Goal: Find specific page/section: Find specific page/section

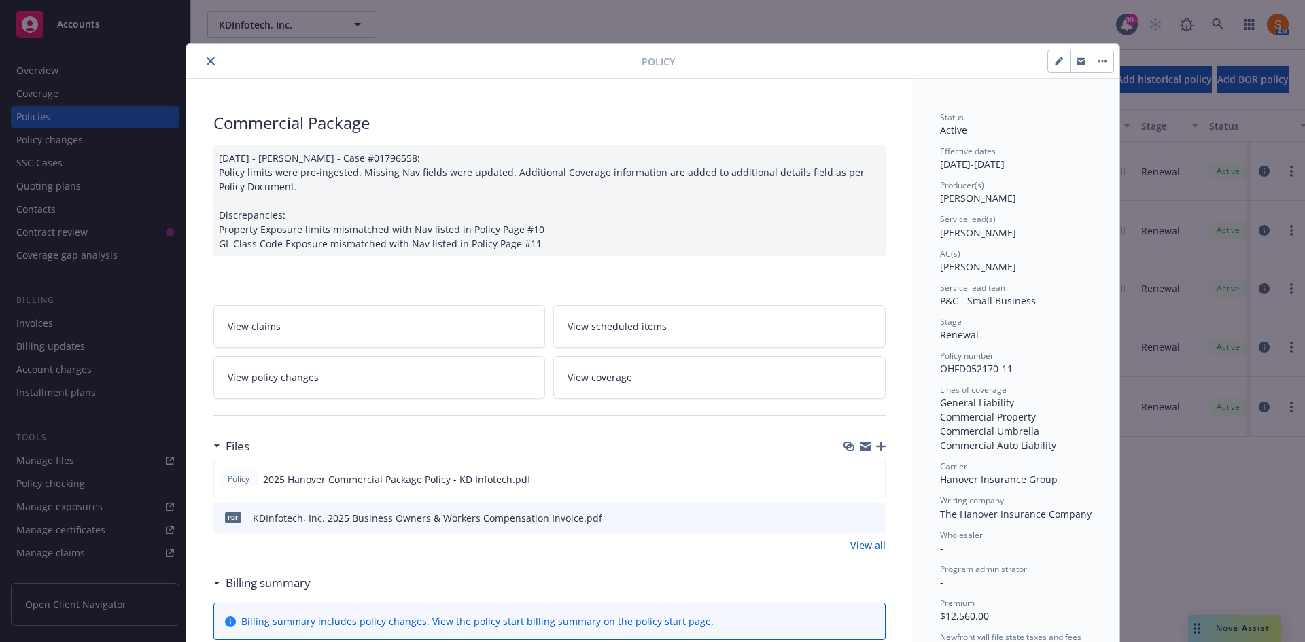
scroll to position [41, 0]
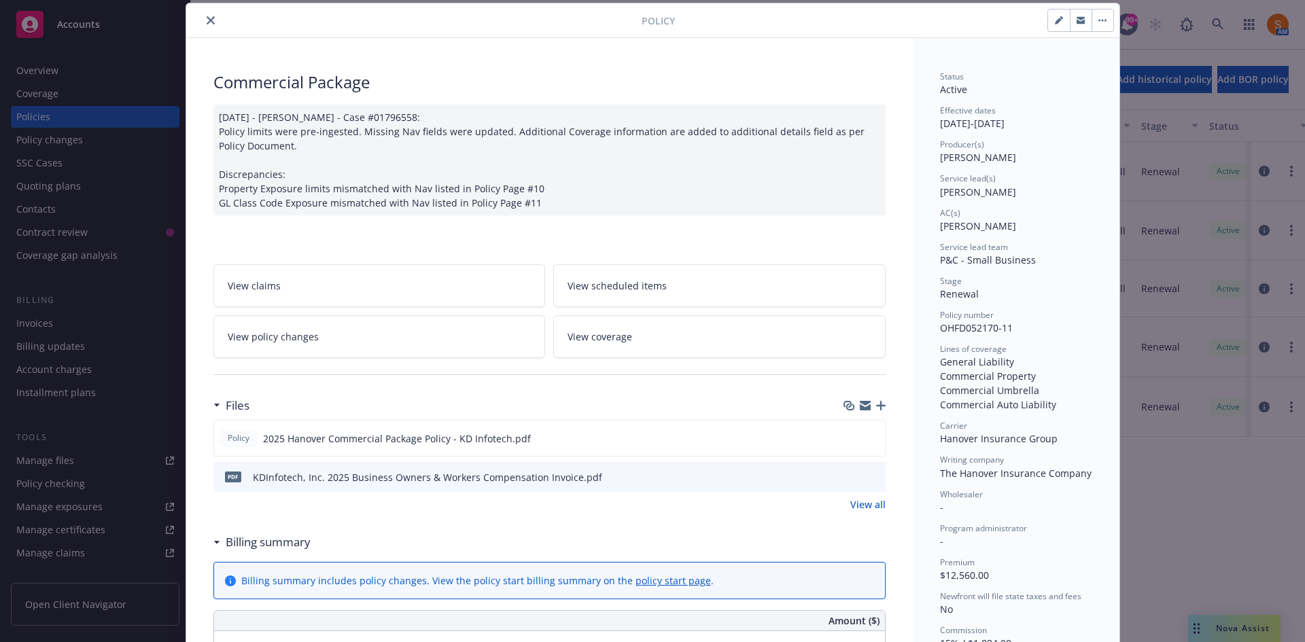
click at [207, 19] on icon "close" at bounding box center [211, 20] width 8 height 8
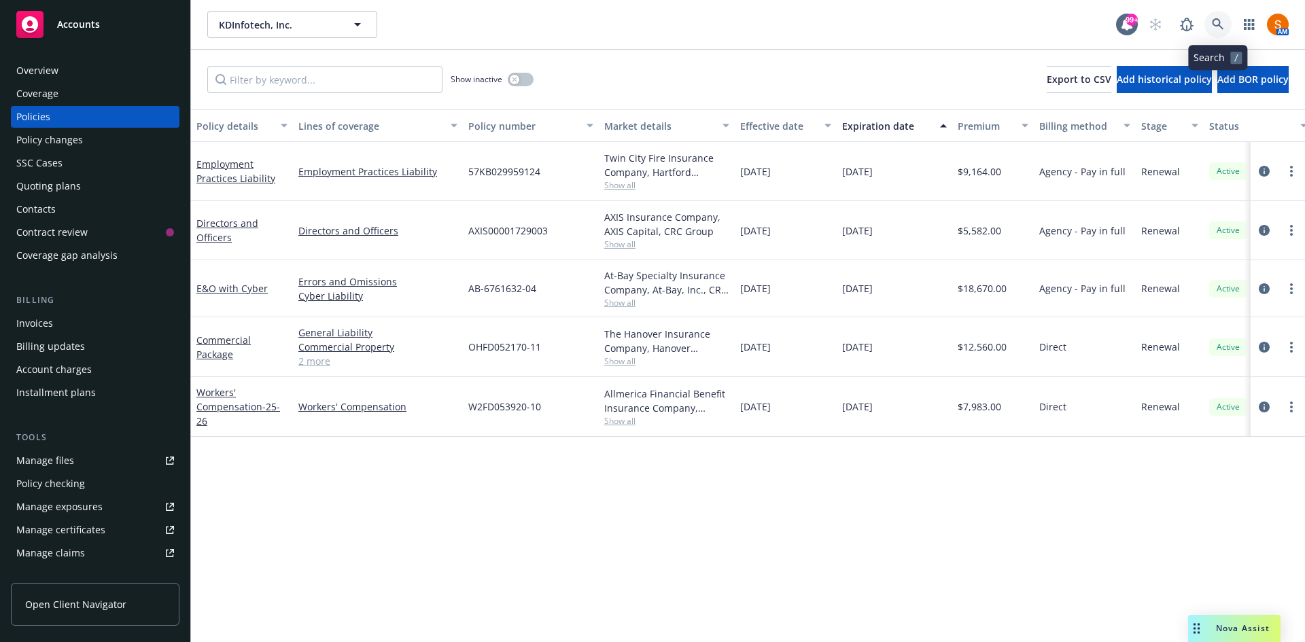
click at [1224, 27] on link at bounding box center [1217, 24] width 27 height 27
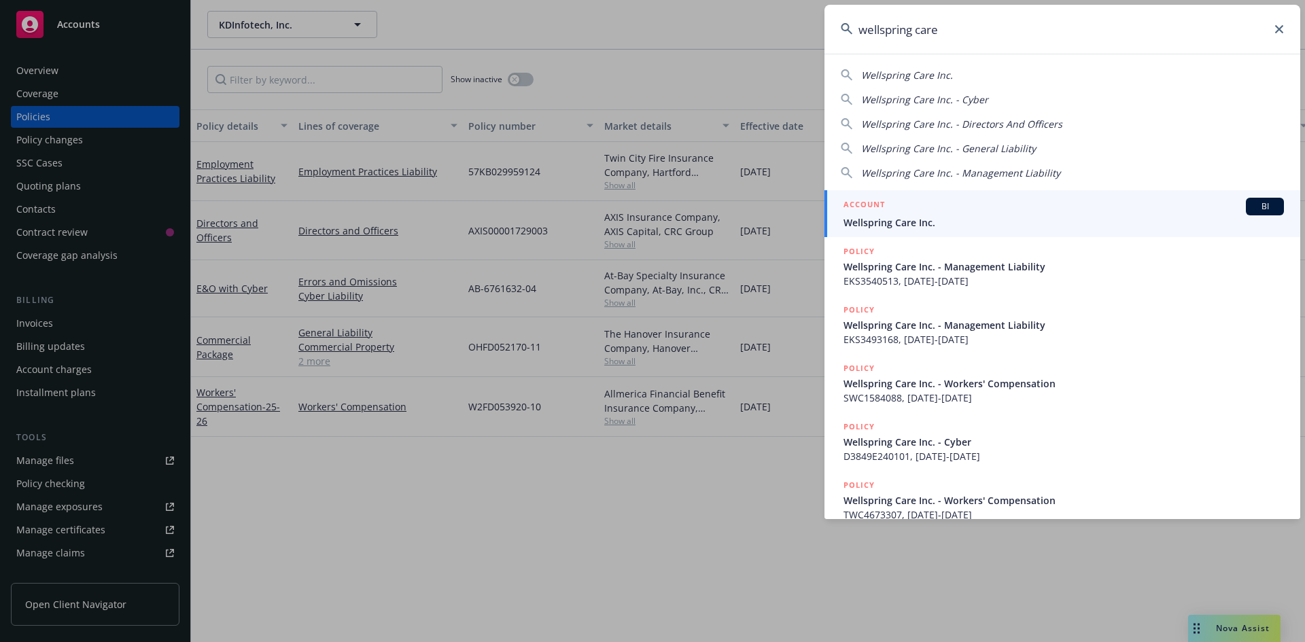
type input "wellspring care"
click at [900, 221] on span "Wellspring Care Inc." at bounding box center [1063, 222] width 440 height 14
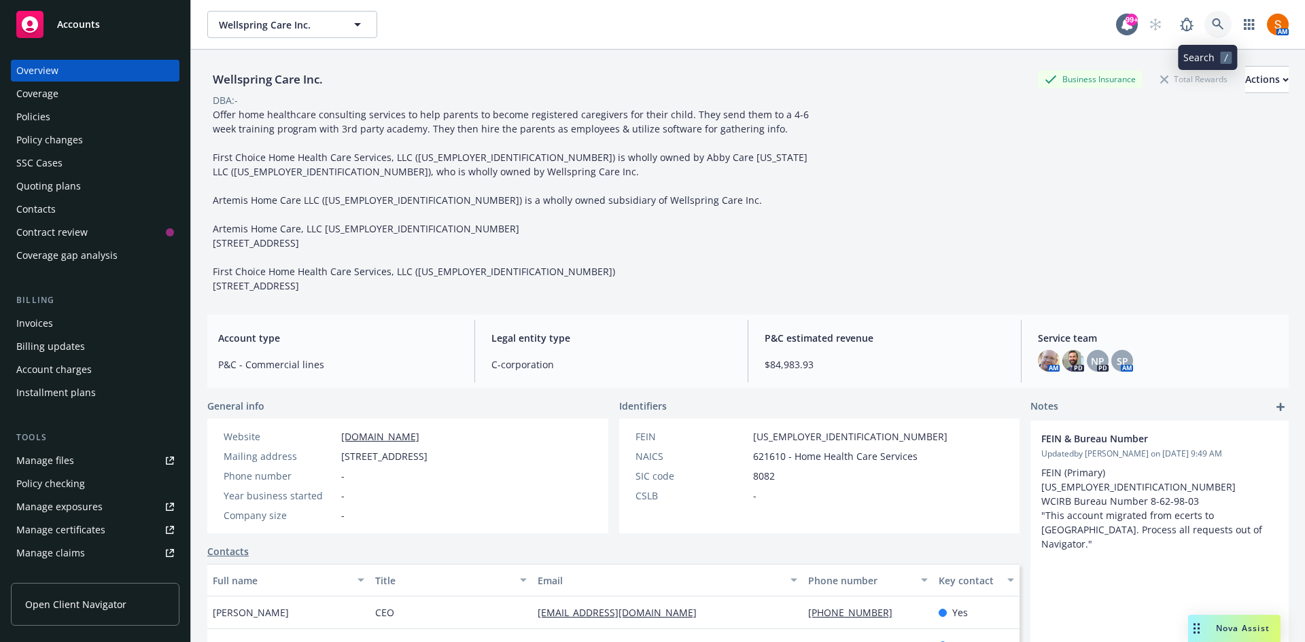
click at [1211, 20] on icon at bounding box center [1217, 24] width 12 height 12
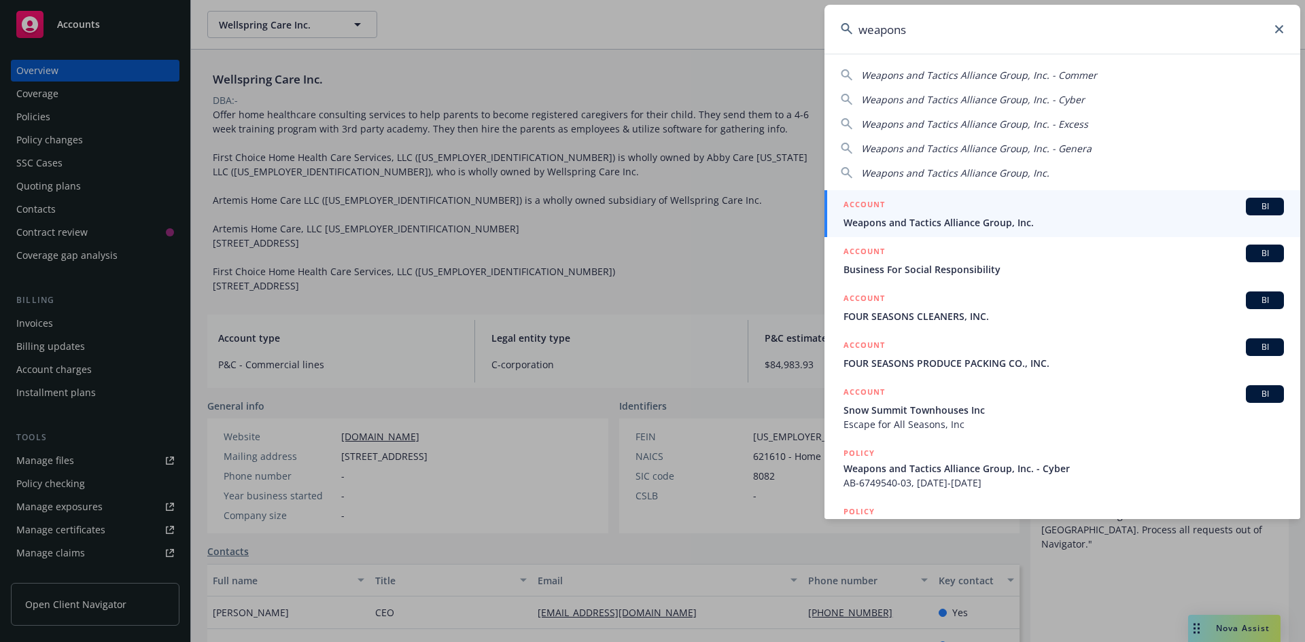
type input "weapons"
click at [948, 218] on span "Weapons and Tactics Alliance Group, Inc." at bounding box center [1063, 222] width 440 height 14
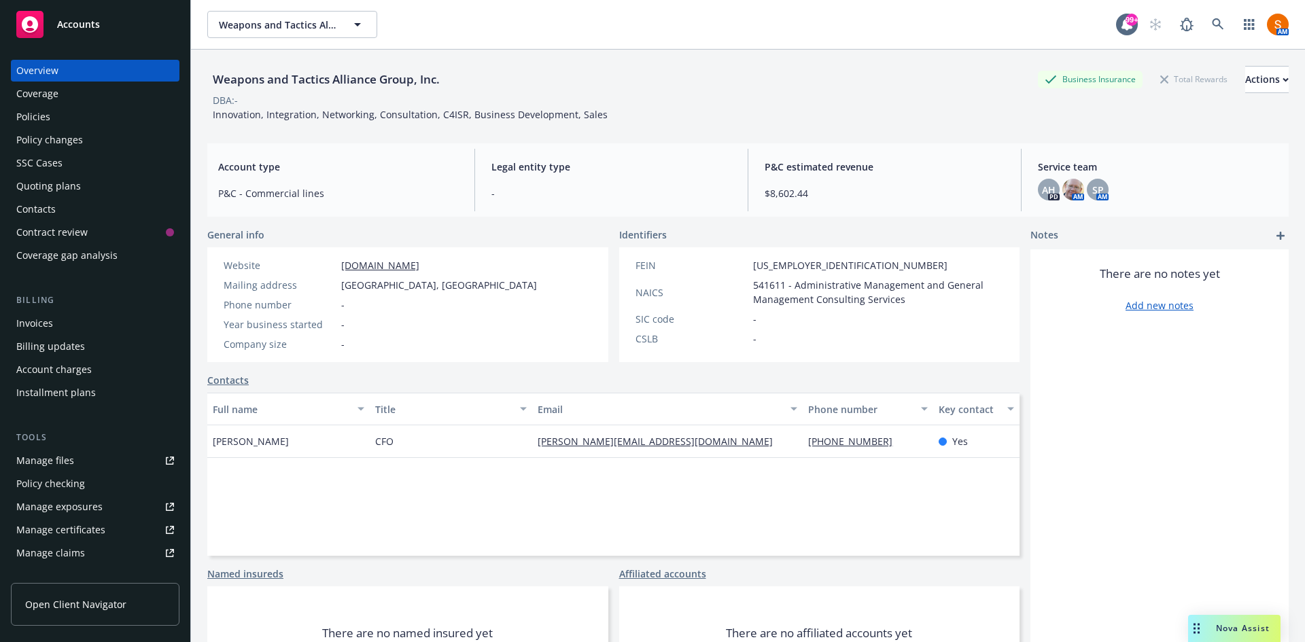
click at [96, 327] on div "Invoices" at bounding box center [95, 324] width 158 height 22
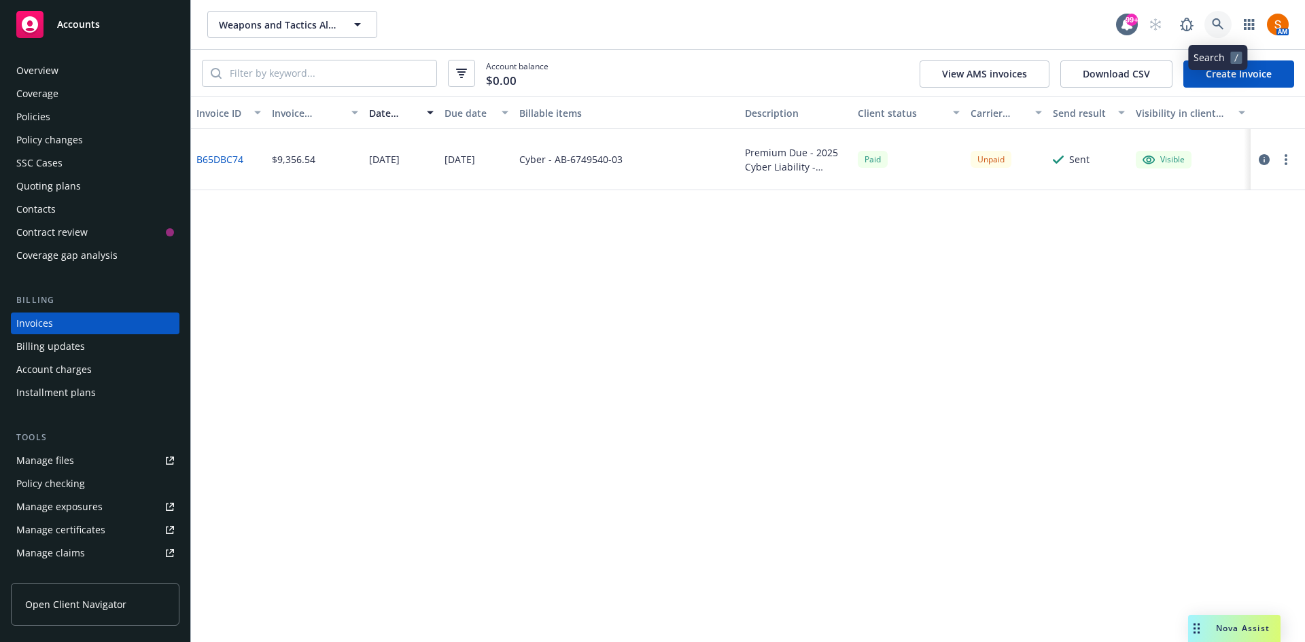
click at [1218, 32] on link at bounding box center [1217, 24] width 27 height 27
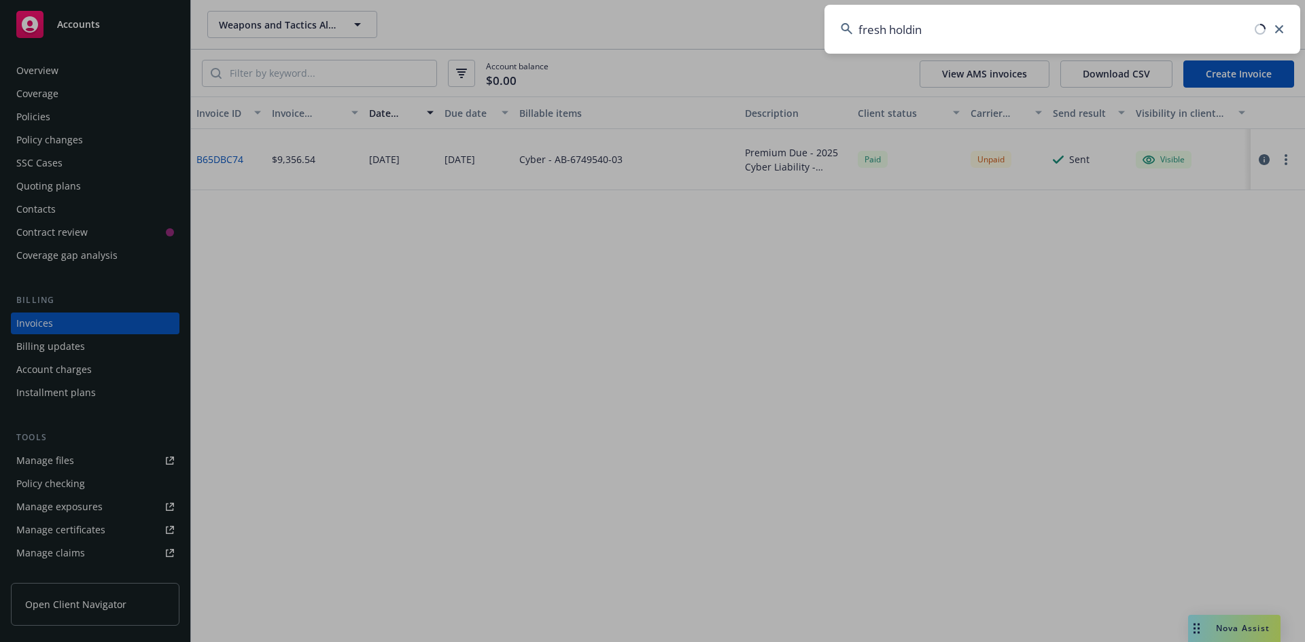
type input "fresh holding"
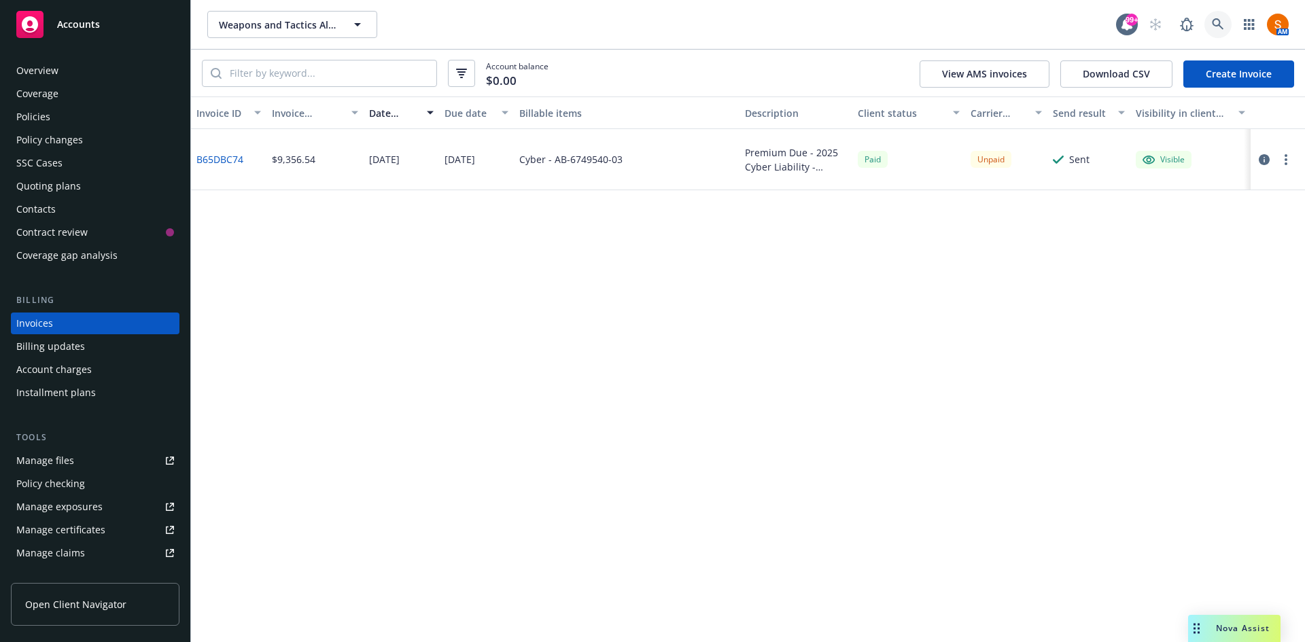
click at [1213, 26] on icon at bounding box center [1217, 24] width 12 height 12
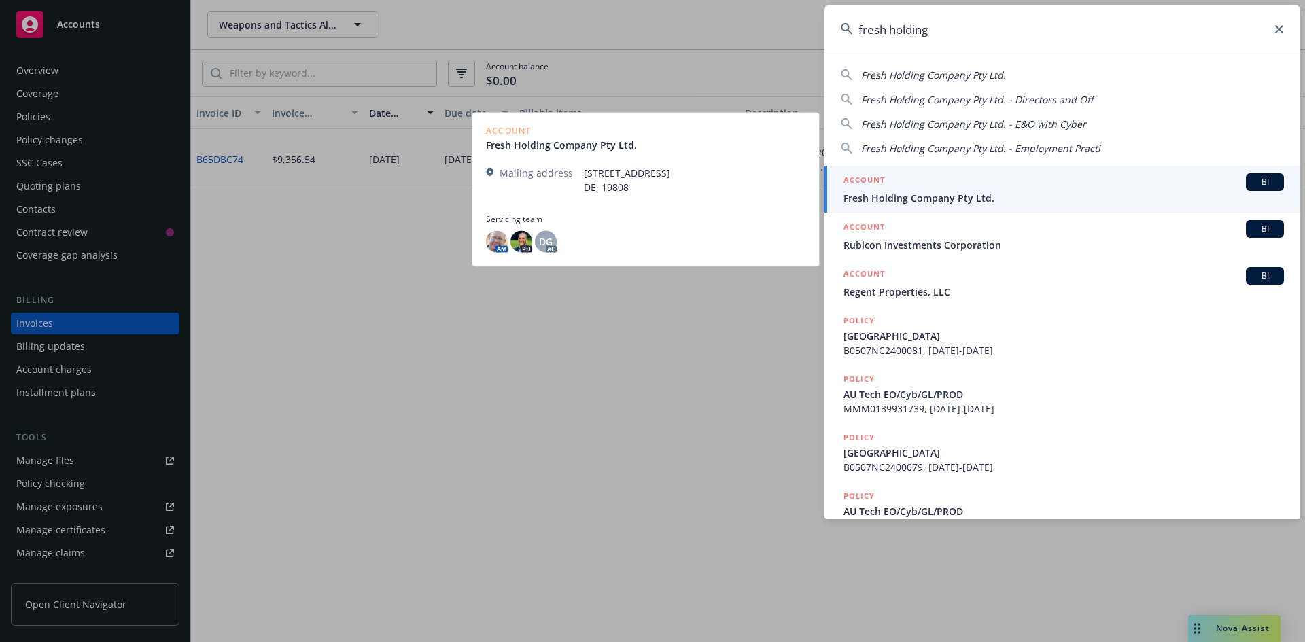
type input "fresh holding"
click at [928, 198] on span "Fresh Holding Company Pty Ltd." at bounding box center [1063, 198] width 440 height 14
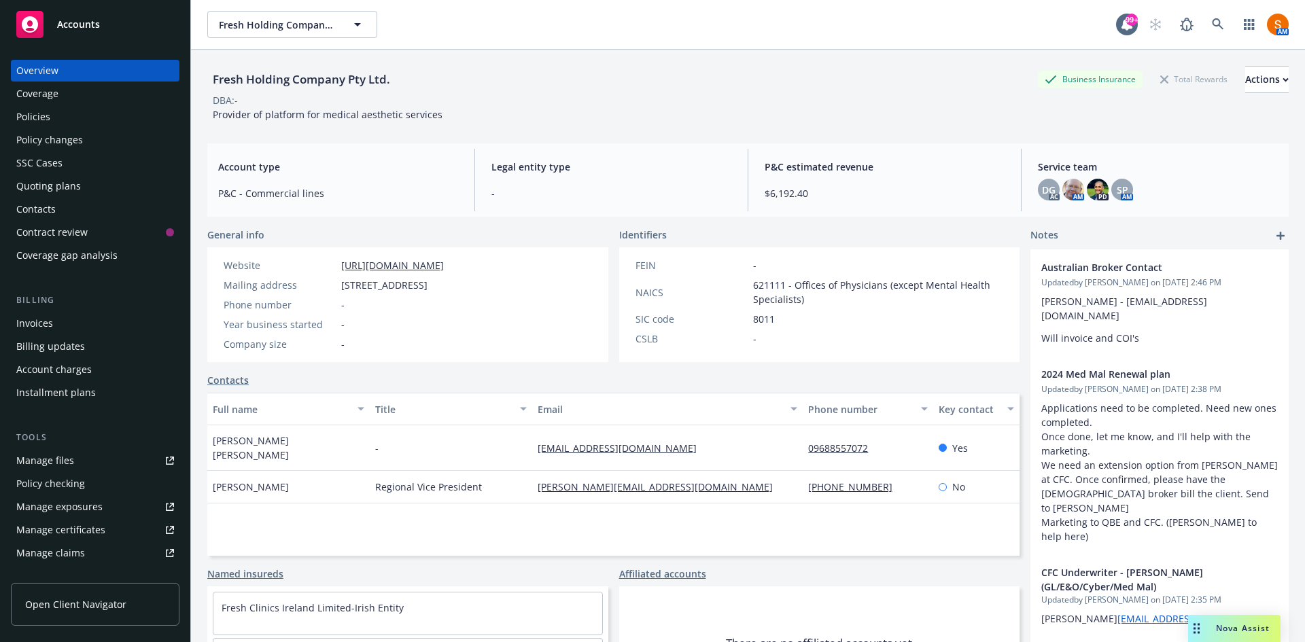
click at [68, 120] on div "Policies" at bounding box center [95, 117] width 158 height 22
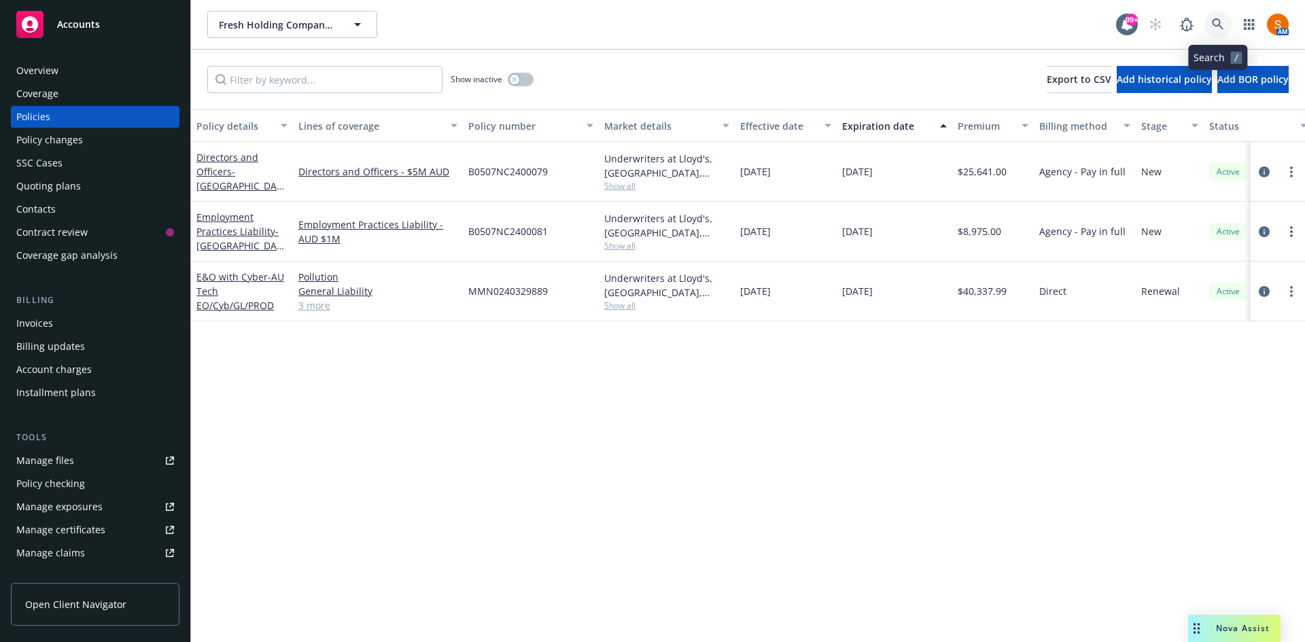
click at [1215, 19] on icon at bounding box center [1217, 24] width 12 height 12
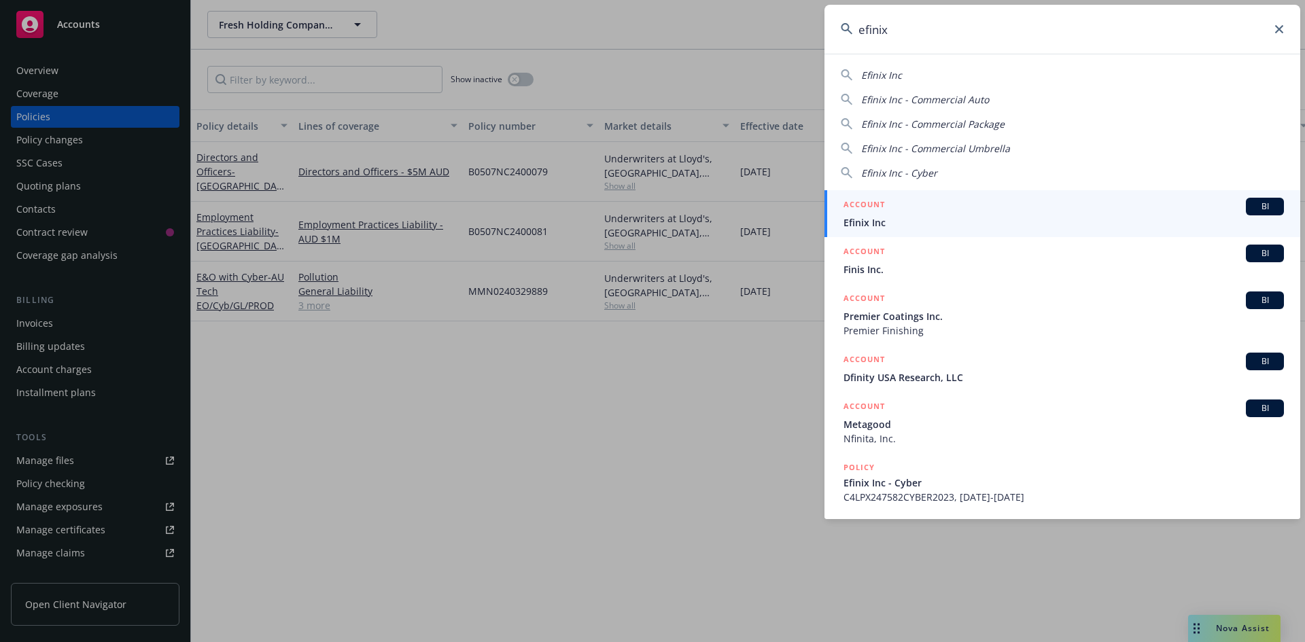
type input "efinix"
click at [879, 207] on h5 "ACCOUNT" at bounding box center [863, 206] width 41 height 16
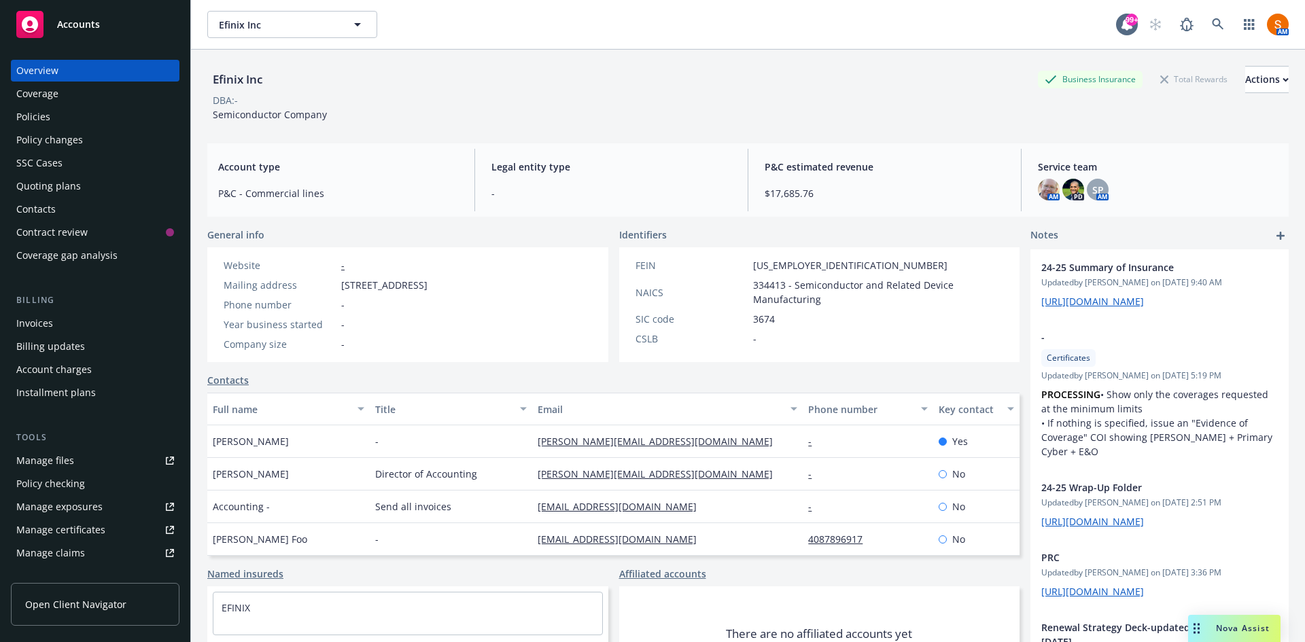
click at [50, 117] on div "Policies" at bounding box center [95, 117] width 158 height 22
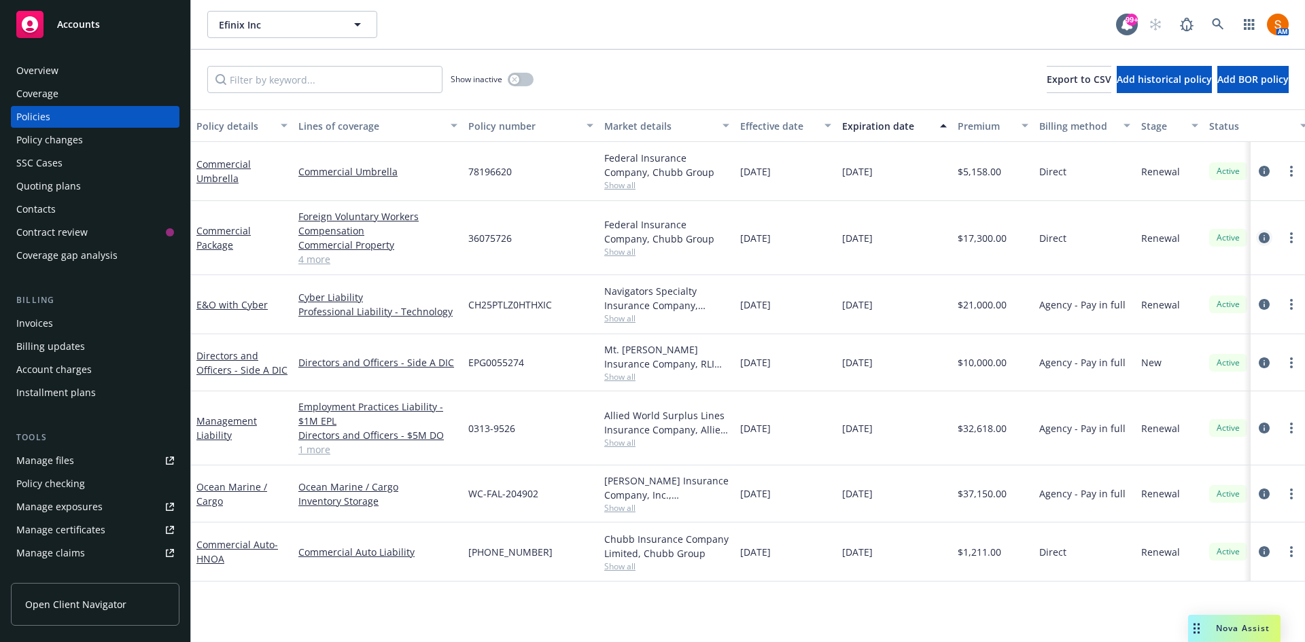
click at [1263, 234] on icon "circleInformation" at bounding box center [1263, 237] width 11 height 11
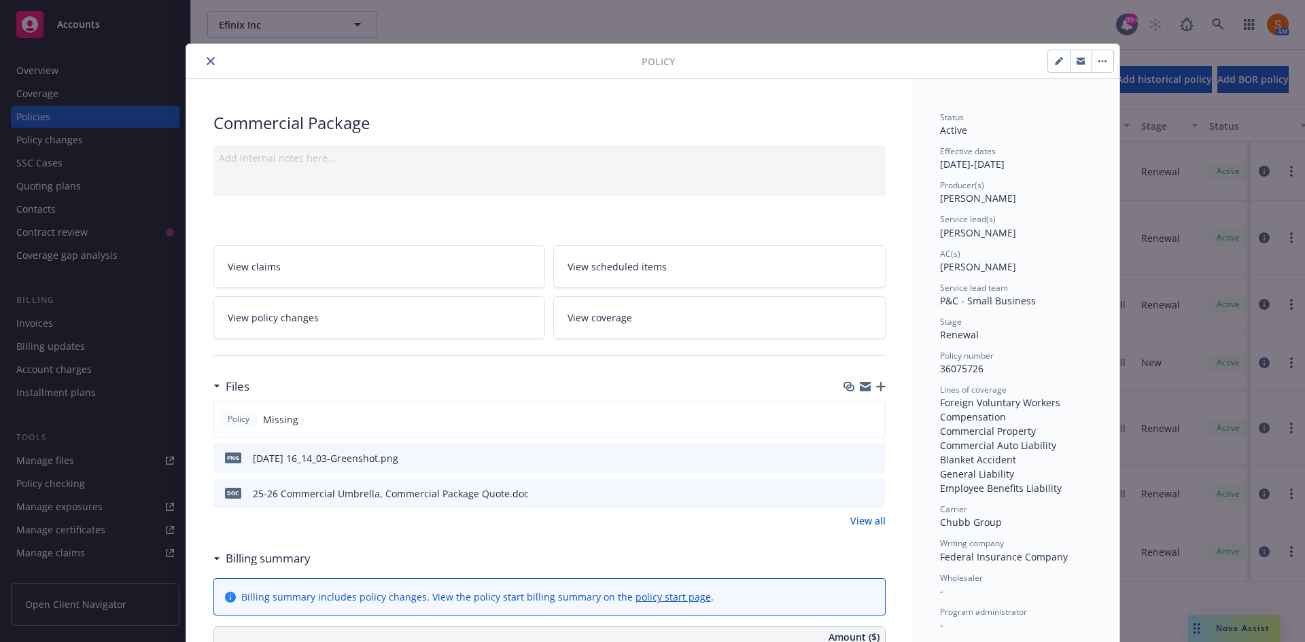
click at [207, 57] on icon "close" at bounding box center [211, 61] width 8 height 8
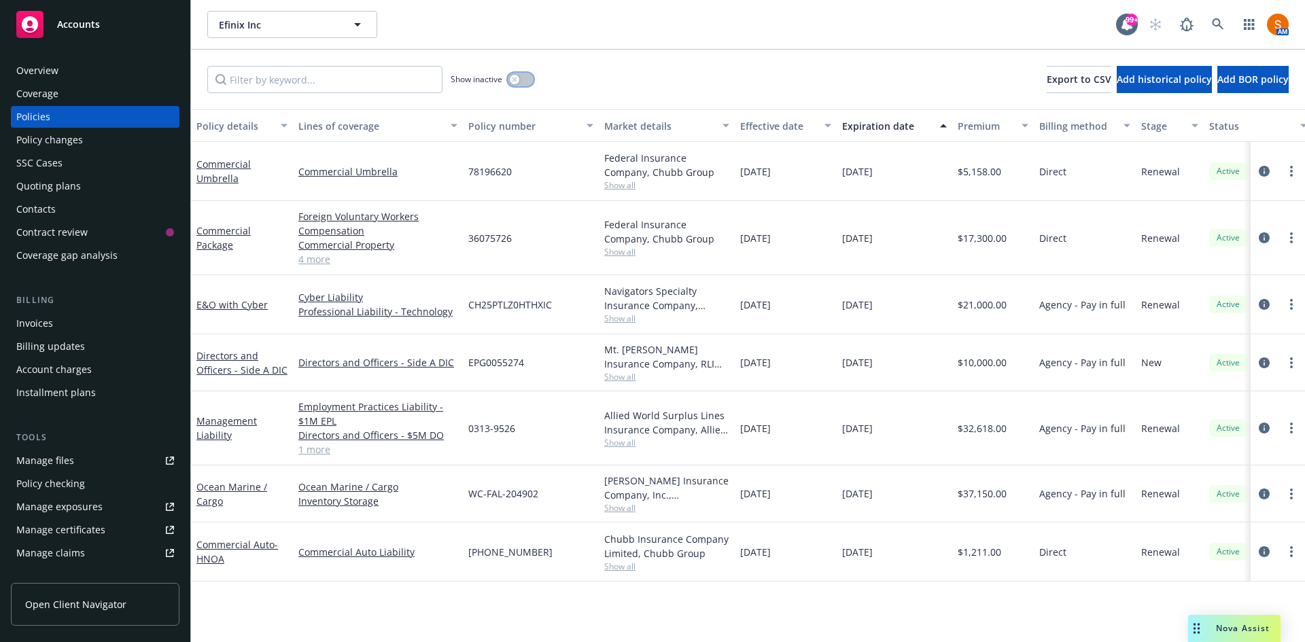
click at [522, 79] on button "button" at bounding box center [521, 80] width 26 height 14
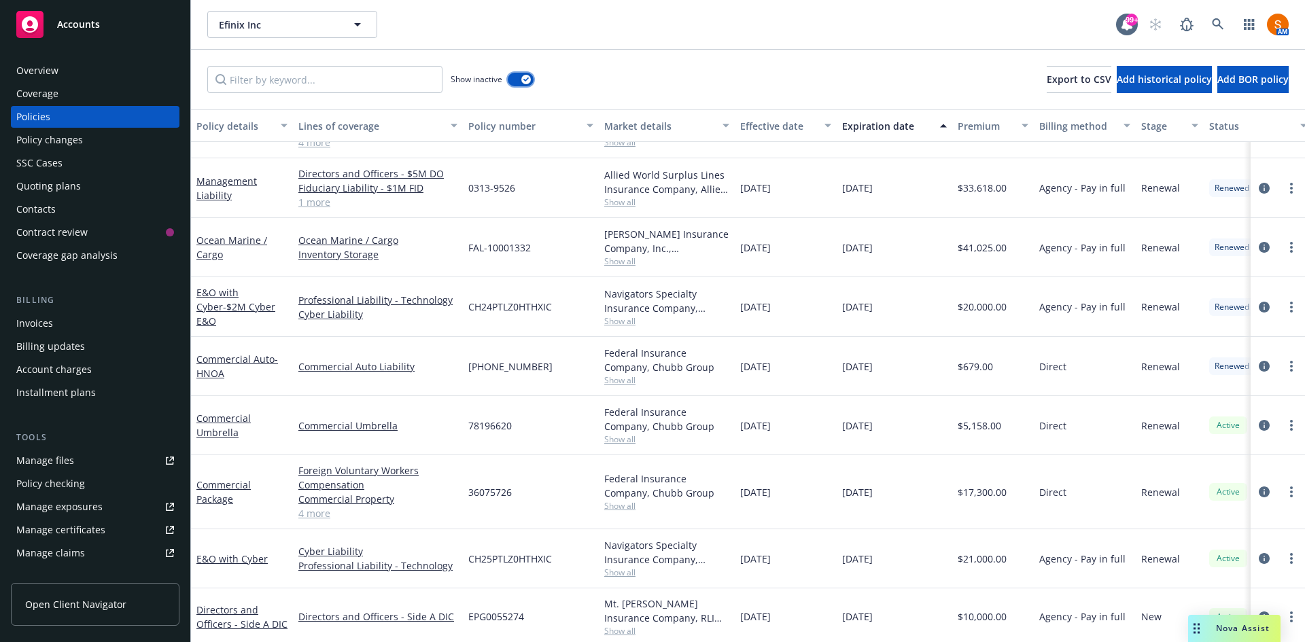
scroll to position [781, 0]
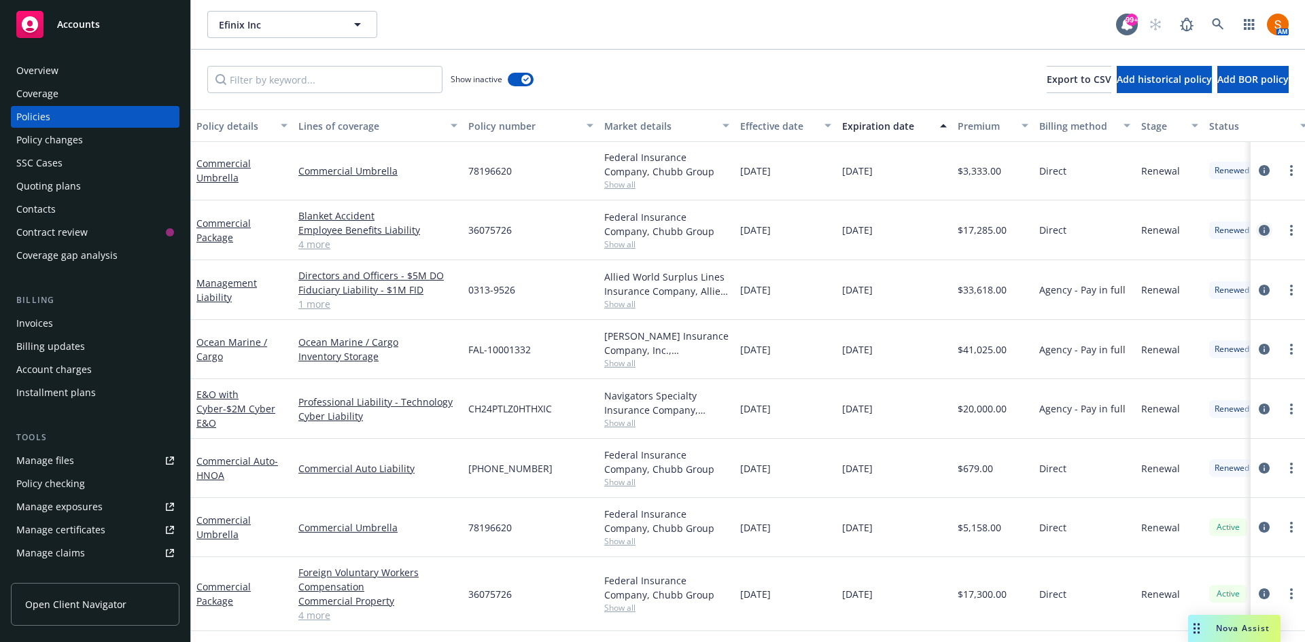
click at [1258, 232] on icon "circleInformation" at bounding box center [1263, 230] width 11 height 11
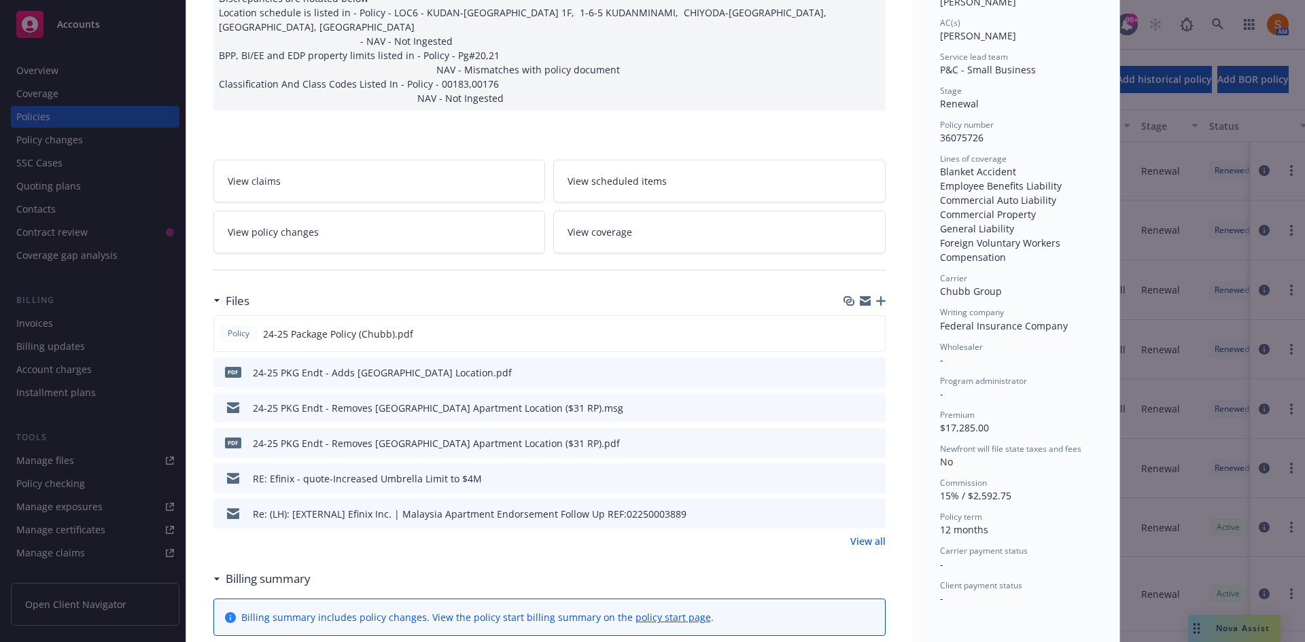
scroll to position [226, 0]
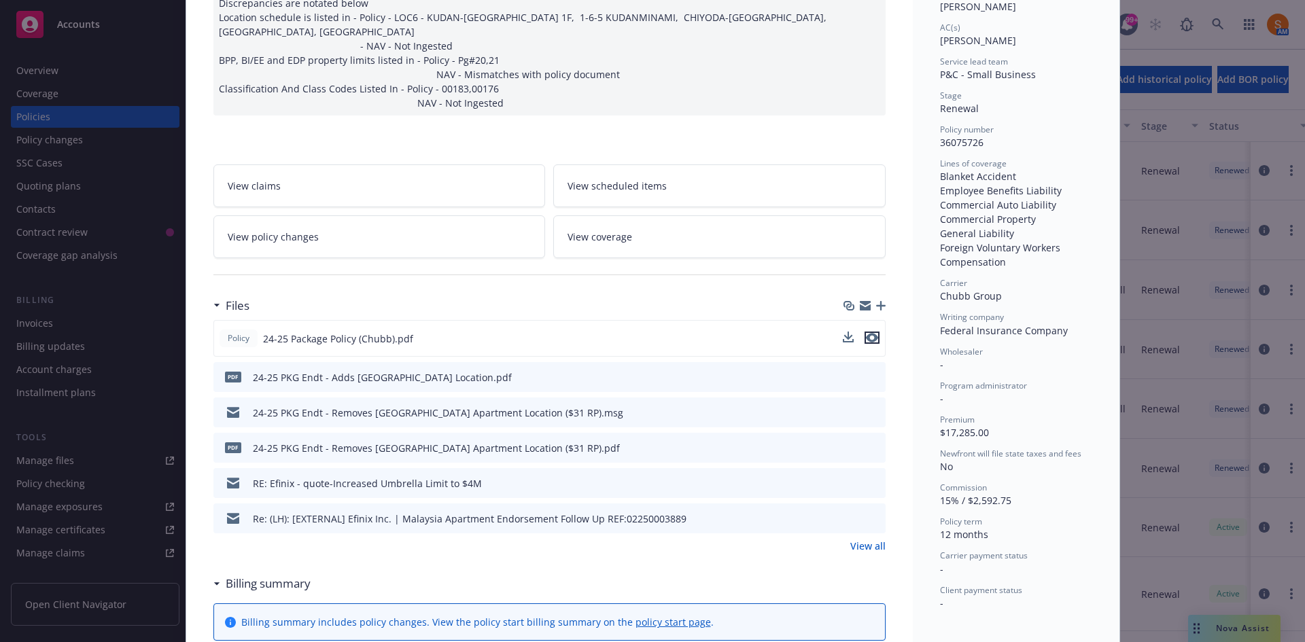
click at [872, 332] on button "preview file" at bounding box center [871, 338] width 15 height 12
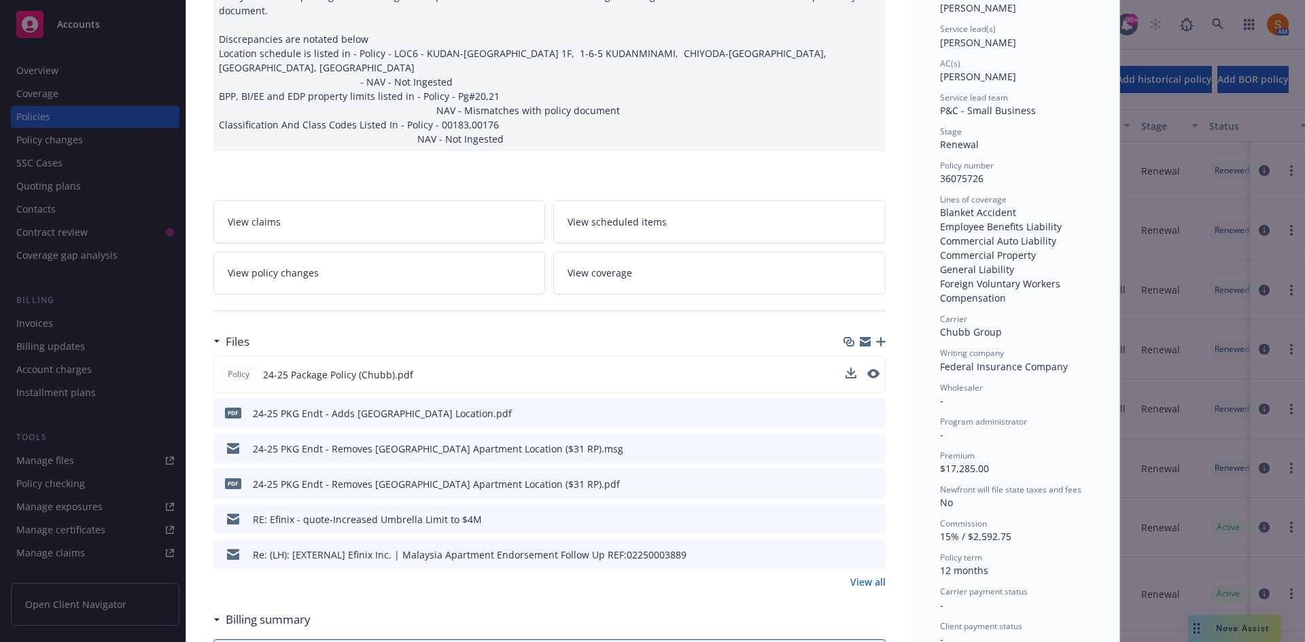
scroll to position [0, 0]
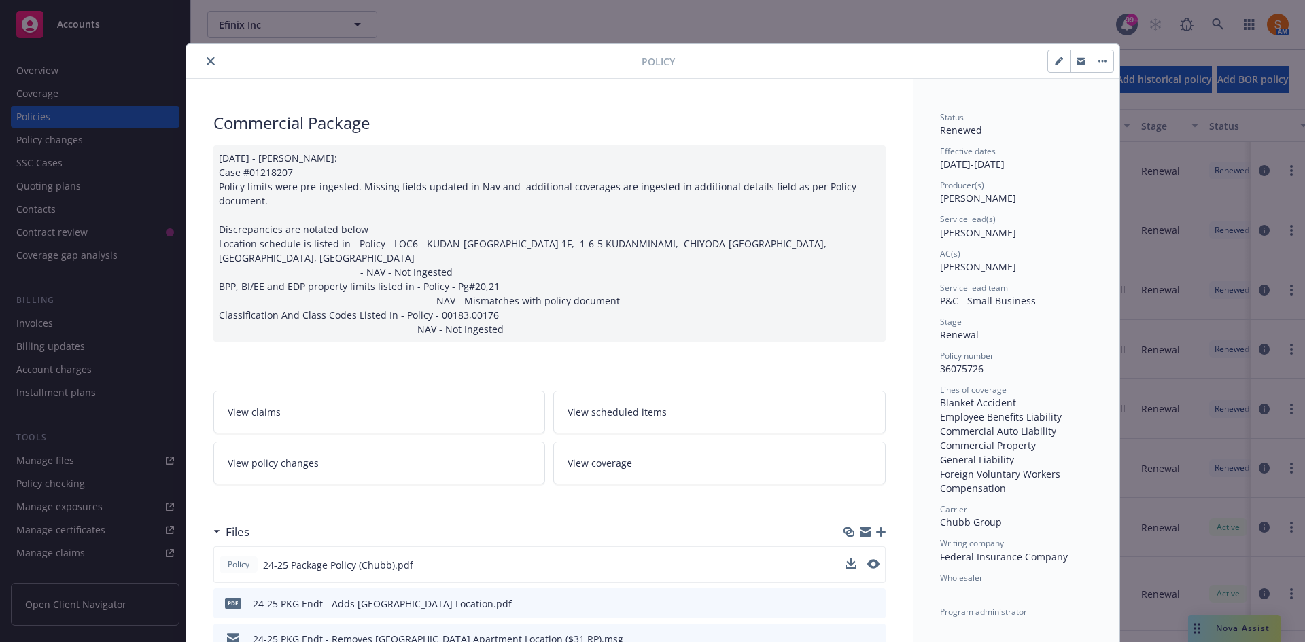
click at [207, 60] on icon "close" at bounding box center [211, 61] width 8 height 8
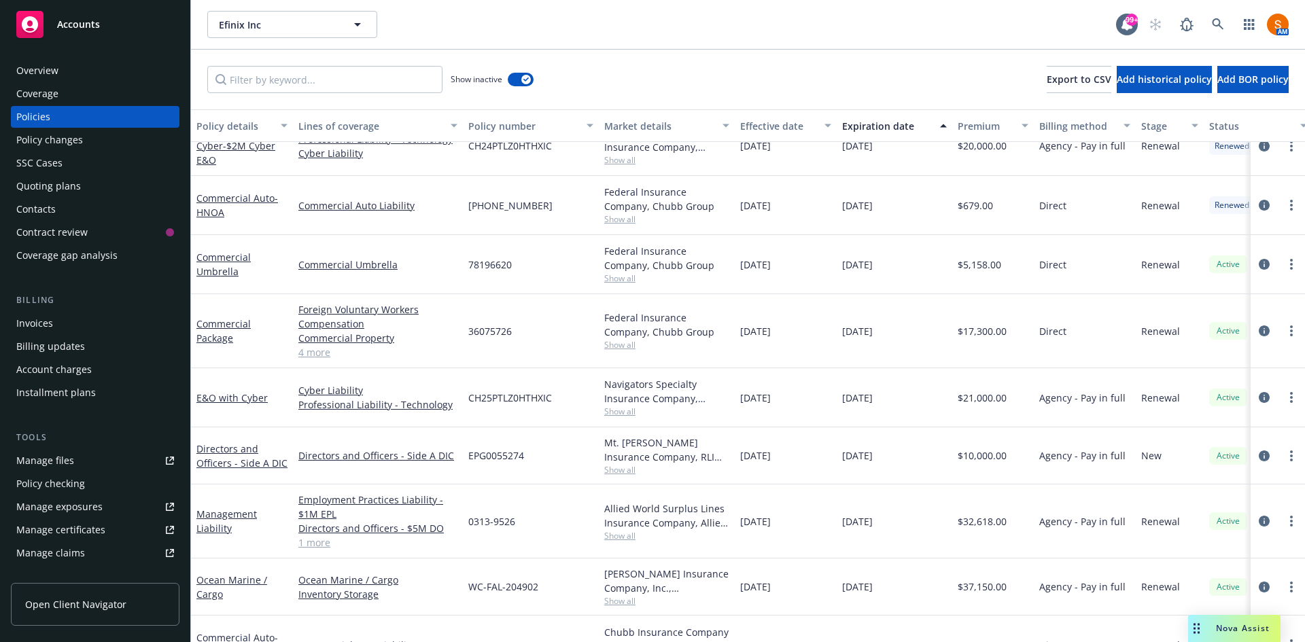
scroll to position [1046, 0]
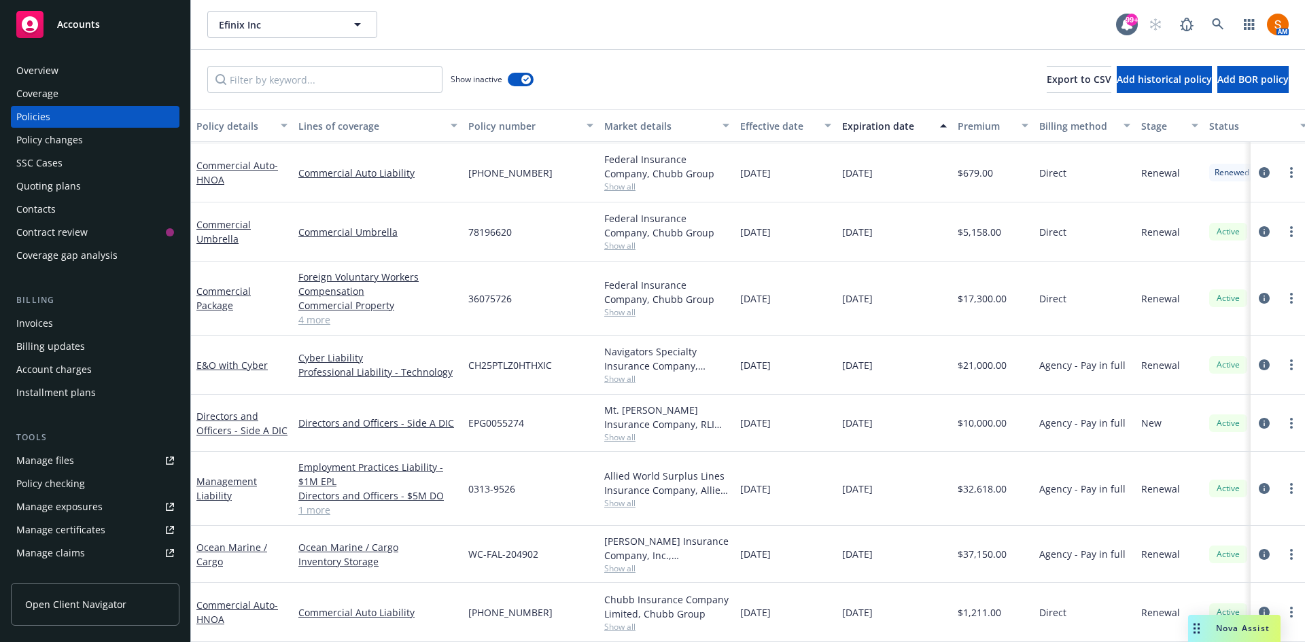
click at [506, 76] on div "Show inactive" at bounding box center [491, 79] width 83 height 27
click at [515, 77] on button "button" at bounding box center [521, 80] width 26 height 14
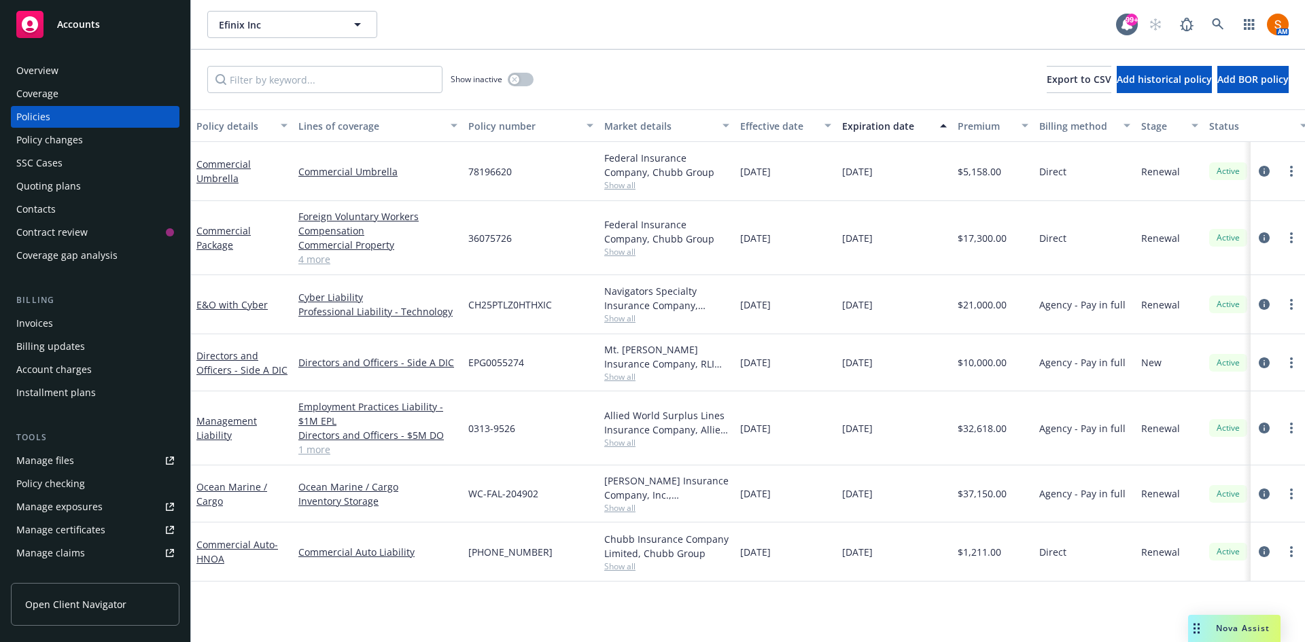
click at [78, 331] on div "Invoices" at bounding box center [95, 324] width 158 height 22
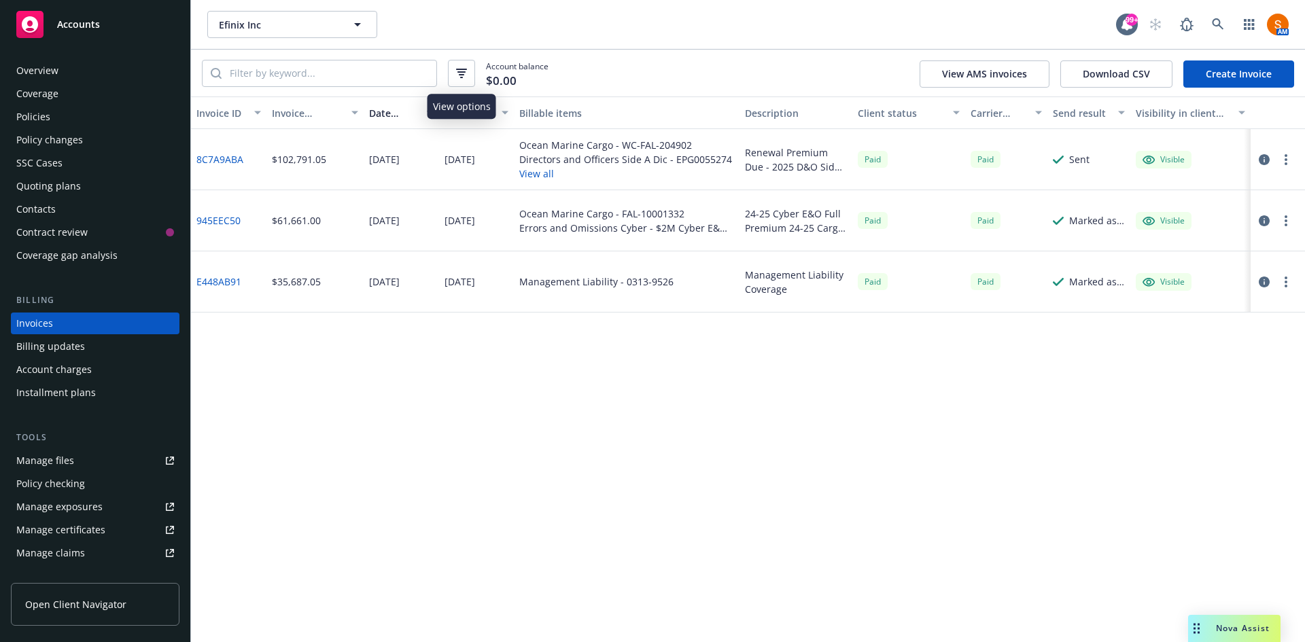
click at [463, 78] on button "button" at bounding box center [461, 73] width 27 height 27
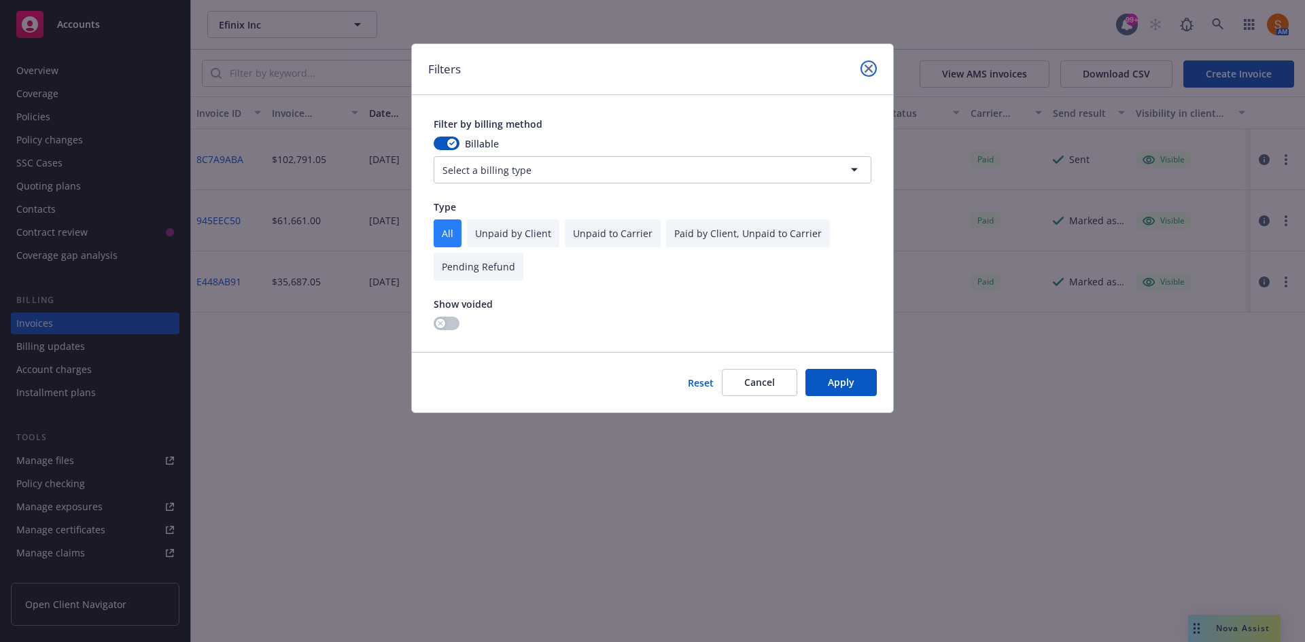
click at [868, 70] on icon "close" at bounding box center [868, 69] width 8 height 8
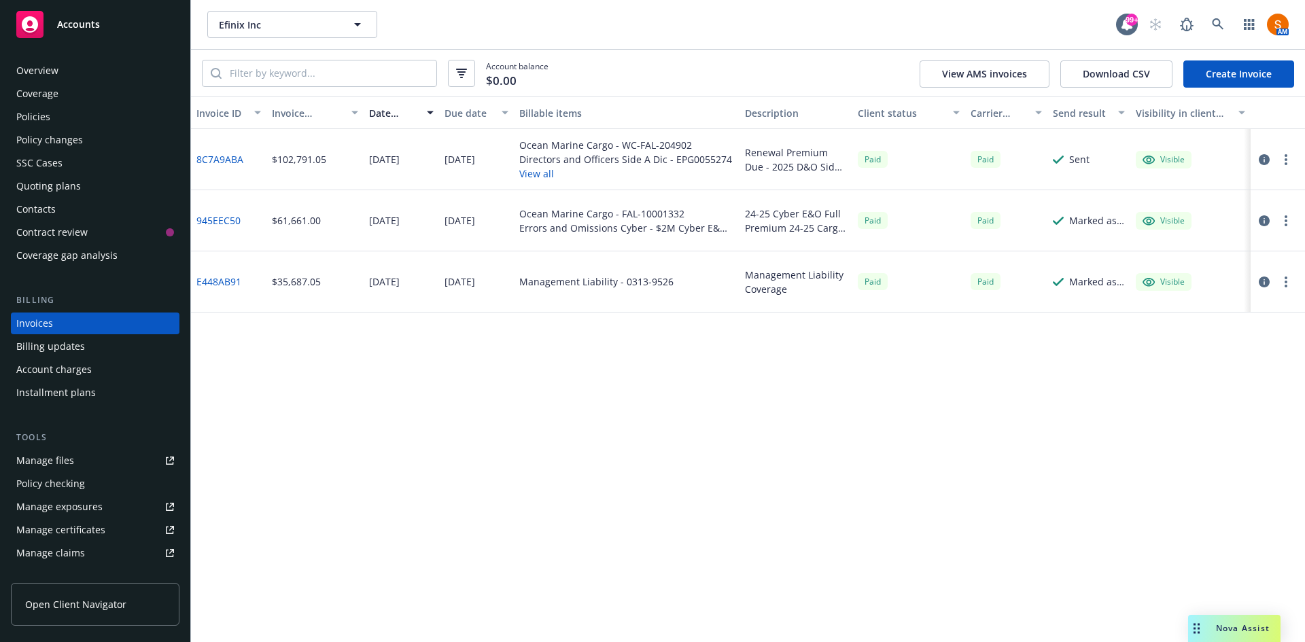
click at [618, 74] on div "Account balance $0.00 View AMS invoices Download CSV Create Invoice" at bounding box center [748, 73] width 1114 height 47
click at [590, 24] on div "Efinix Inc Efinix Inc" at bounding box center [661, 24] width 908 height 27
click at [747, 317] on div "Invoice ID Invoice amount Date issued Due date Billable items Description Clien…" at bounding box center [748, 369] width 1114 height 546
click at [775, 395] on div "Invoice ID Invoice amount Date issued Due date Billable items Description Clien…" at bounding box center [748, 369] width 1114 height 546
click at [22, 67] on div "Overview" at bounding box center [37, 71] width 42 height 22
